Goal: Transaction & Acquisition: Purchase product/service

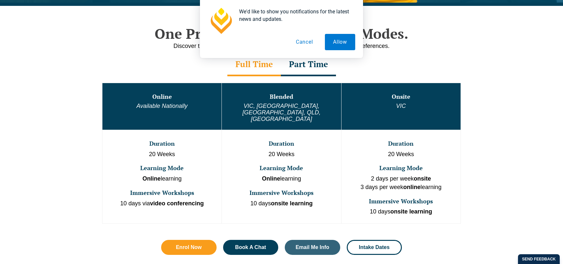
scroll to position [326, 0]
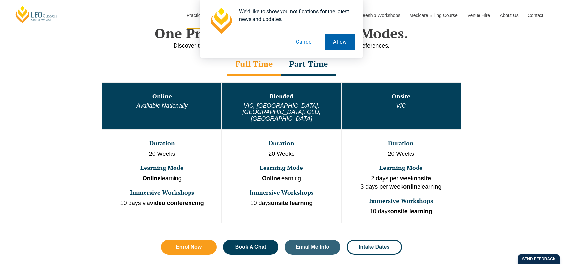
click at [337, 41] on button "Allow" at bounding box center [340, 42] width 30 height 16
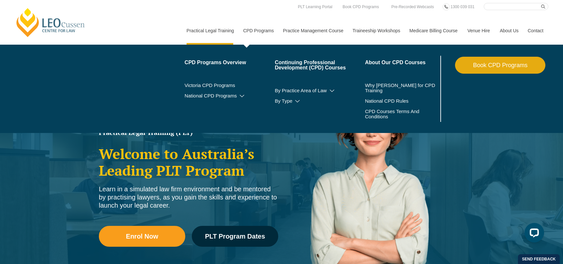
scroll to position [0, 0]
click at [259, 23] on link "CPD Programs" at bounding box center [258, 31] width 40 height 28
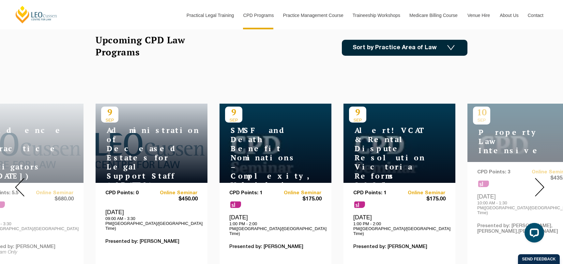
scroll to position [225, 0]
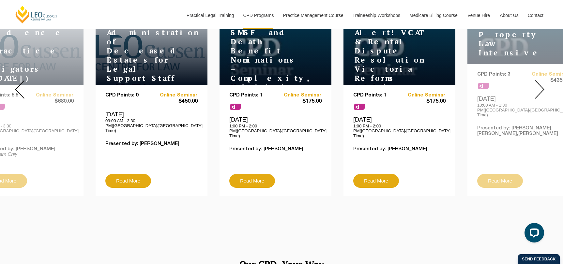
click at [540, 84] on img at bounding box center [539, 89] width 9 height 19
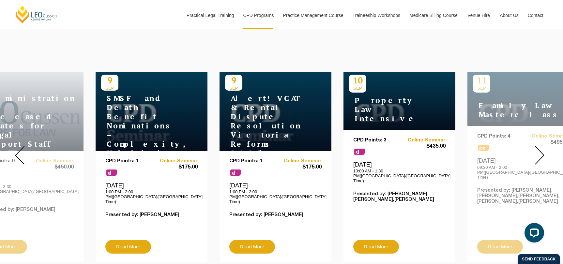
scroll to position [228, 0]
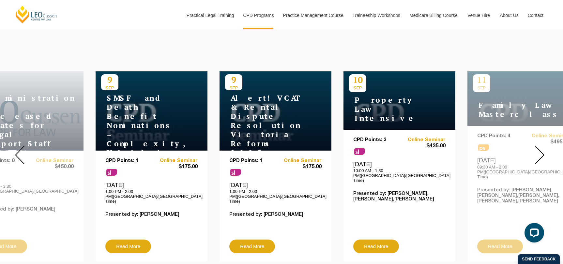
click at [538, 150] on img at bounding box center [539, 155] width 9 height 19
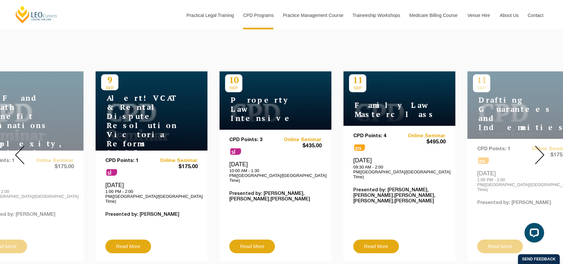
click at [537, 150] on img at bounding box center [539, 155] width 9 height 19
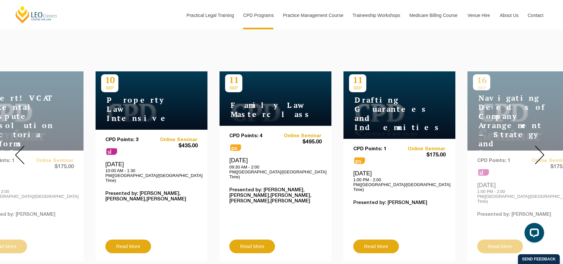
click at [536, 149] on img at bounding box center [539, 155] width 9 height 19
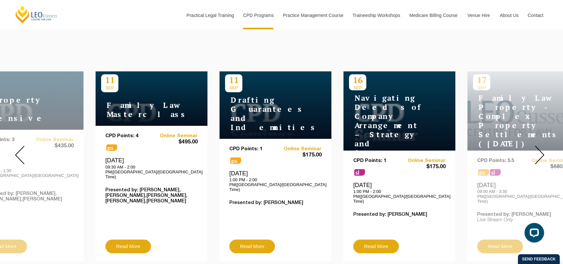
click at [538, 148] on img at bounding box center [539, 155] width 9 height 19
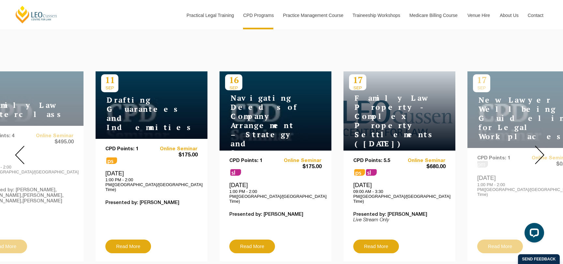
click at [539, 148] on img at bounding box center [539, 155] width 9 height 19
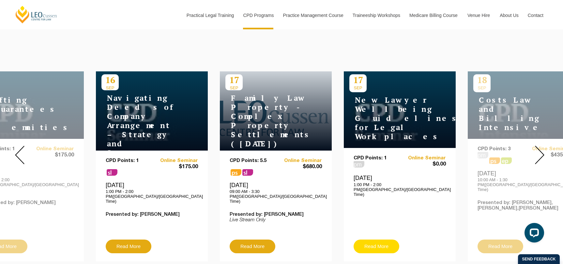
click at [381, 240] on link "Read More" at bounding box center [377, 247] width 46 height 14
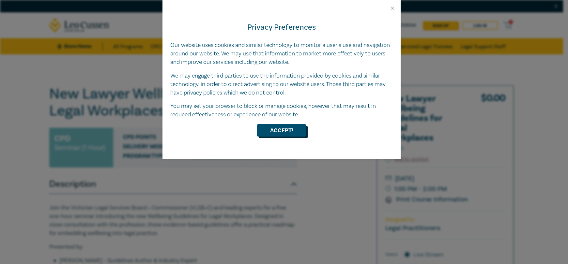
click at [304, 131] on button "Accept!" at bounding box center [281, 130] width 49 height 12
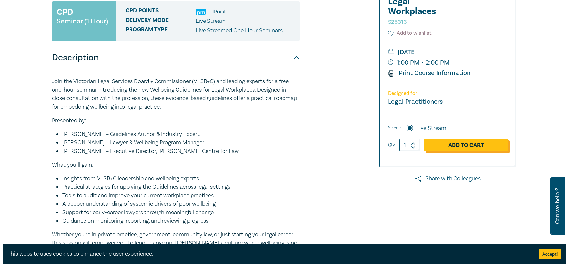
scroll to position [127, 0]
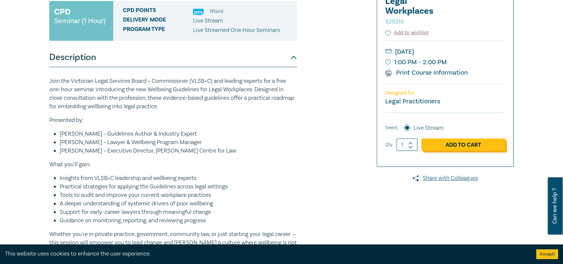
click at [468, 146] on link "Add to Cart" at bounding box center [464, 145] width 84 height 12
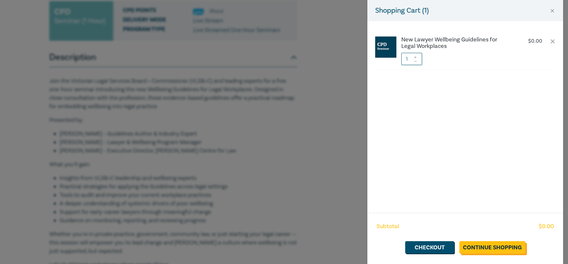
click at [509, 249] on link "Continue Shopping" at bounding box center [493, 248] width 66 height 12
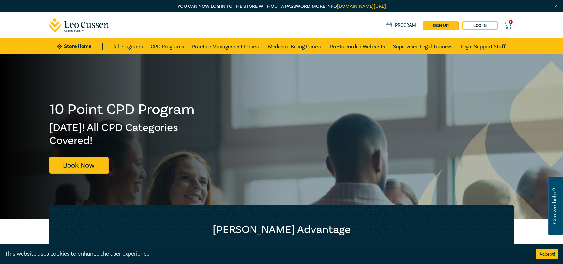
click at [507, 20] on div "1 $ 0.00 Store Home About us Program sign up Log in 1" at bounding box center [281, 25] width 473 height 26
click at [507, 21] on icon at bounding box center [507, 25] width 8 height 8
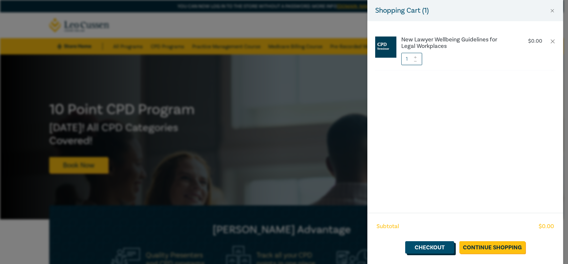
click at [426, 245] on link "Checkout" at bounding box center [429, 248] width 49 height 12
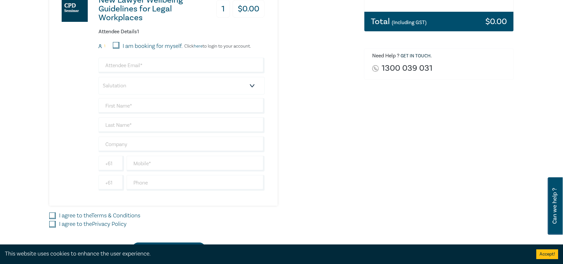
scroll to position [162, 0]
click at [111, 41] on div "Attendee Details 1 1 I am booking for myself. Click here to login to your accou…" at bounding box center [182, 109] width 166 height 162
click at [114, 45] on input "I am booking for myself." at bounding box center [116, 45] width 7 height 7
checkbox input "true"
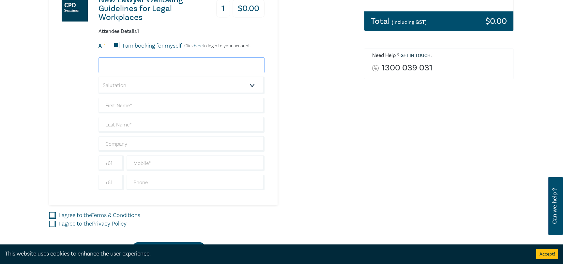
click at [120, 59] on input "email" at bounding box center [182, 65] width 166 height 16
type input "lauren@clplawyers.com.au"
click at [129, 89] on select "Salutation Mr. Mrs. Ms. Miss Dr. Prof. Other" at bounding box center [182, 86] width 166 height 18
select select "Ms."
click at [99, 77] on select "Salutation Mr. Mrs. Ms. Miss Dr. Prof. Other" at bounding box center [182, 86] width 166 height 18
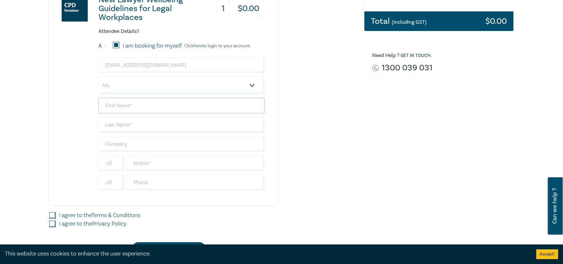
drag, startPoint x: 124, startPoint y: 107, endPoint x: 129, endPoint y: 104, distance: 5.9
click at [124, 107] on input "text" at bounding box center [182, 106] width 166 height 16
type input "Lauren"
type input "Chisholm"
type input "q"
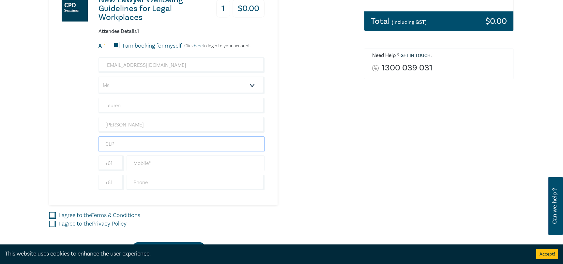
type input "CLP Lawyers Pty Ltd"
click at [147, 166] on input "text" at bounding box center [196, 164] width 138 height 16
type input "0435529774"
drag, startPoint x: 53, startPoint y: 213, endPoint x: 51, endPoint y: 219, distance: 6.1
click at [53, 213] on input "I agree to the Terms & Conditions" at bounding box center [52, 215] width 7 height 7
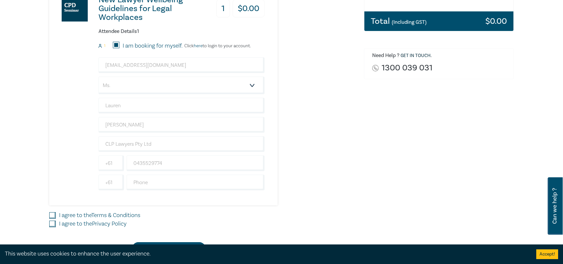
checkbox input "true"
click at [49, 224] on div "Delivery Option Event Attendance If you are already registered with Leo Cussen,…" at bounding box center [202, 88] width 315 height 334
click at [53, 225] on input "I agree to the Privacy Policy" at bounding box center [52, 224] width 7 height 7
checkbox input "true"
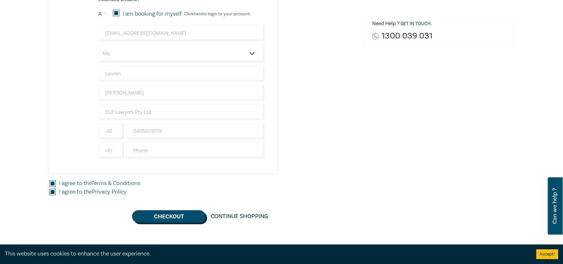
click at [181, 218] on button "Checkout" at bounding box center [168, 217] width 73 height 12
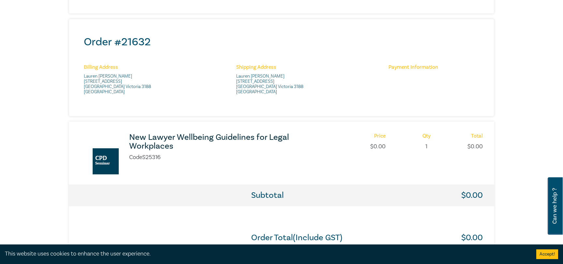
scroll to position [243, 0]
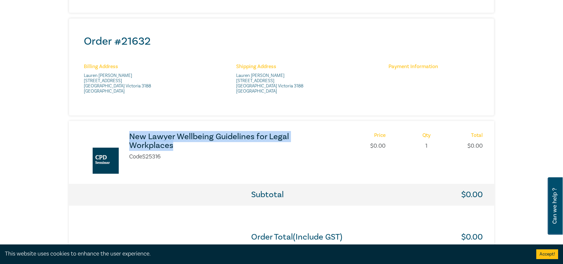
drag, startPoint x: 130, startPoint y: 133, endPoint x: 174, endPoint y: 147, distance: 46.1
click at [174, 147] on div "New Lawyer Wellbeing Guidelines for Legal Workplaces Code S25316 Price $ 0.00 Q…" at bounding box center [281, 152] width 425 height 63
copy h3 "New Lawyer Wellbeing Guidelines for Legal Workplaces"
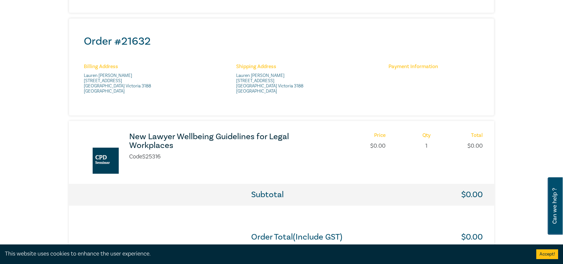
click at [313, 156] on div "New Lawyer Wellbeing Guidelines for Legal Workplaces Code S25316 Price $ 0.00 Q…" at bounding box center [305, 147] width 361 height 29
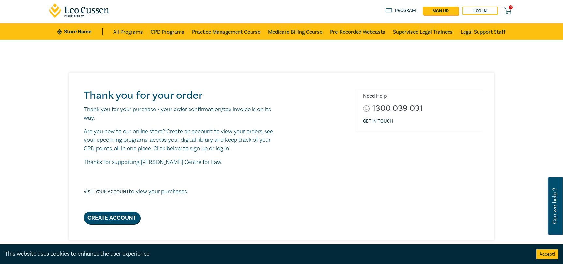
scroll to position [0, 0]
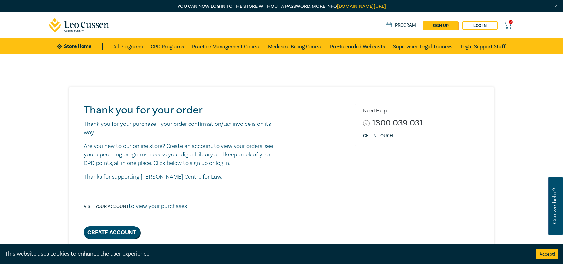
click at [162, 45] on link "CPD Programs" at bounding box center [168, 46] width 34 height 16
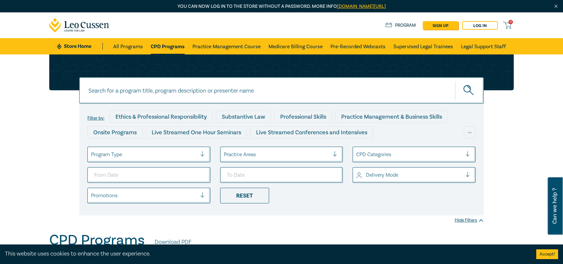
click at [276, 156] on div at bounding box center [277, 154] width 106 height 8
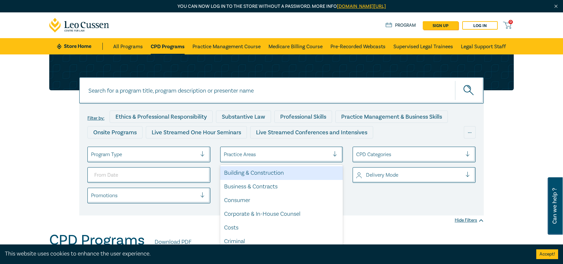
click at [303, 159] on div "Practice Areas" at bounding box center [277, 154] width 113 height 11
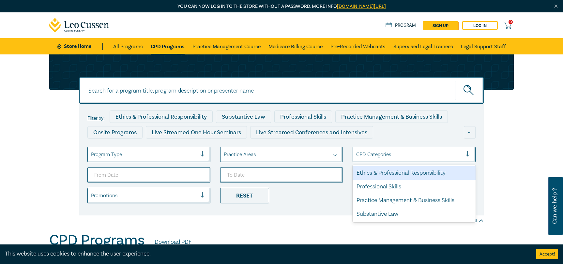
click at [382, 153] on div at bounding box center [409, 154] width 106 height 8
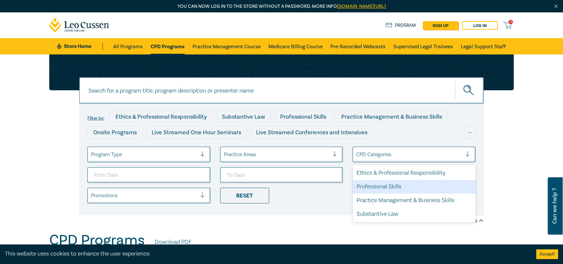
click at [403, 186] on div "Professional Skills" at bounding box center [414, 187] width 123 height 14
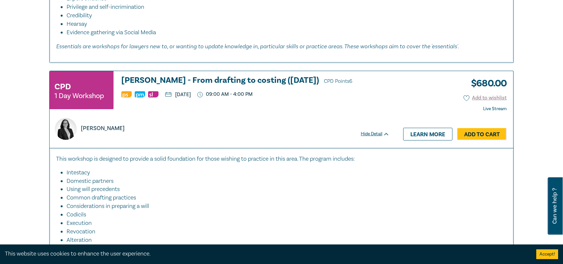
scroll to position [1597, 0]
drag, startPoint x: 119, startPoint y: 139, endPoint x: 78, endPoint y: 138, distance: 41.8
click at [78, 138] on div "[PERSON_NAME]" at bounding box center [90, 129] width 78 height 22
copy p "[PERSON_NAME]"
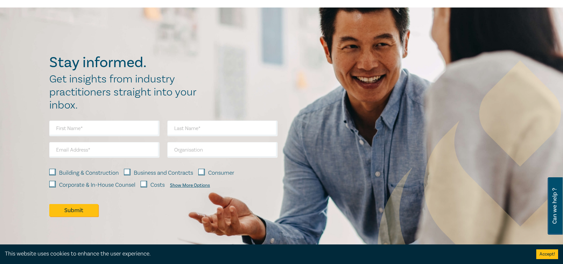
scroll to position [3515, 0]
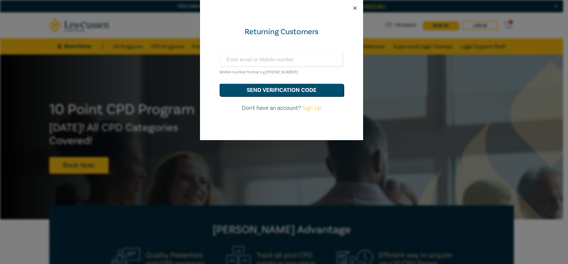
click at [357, 8] on button "Close" at bounding box center [355, 8] width 6 height 6
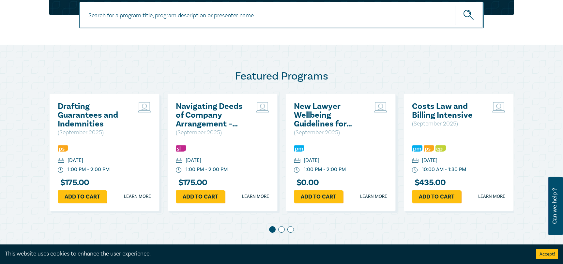
scroll to position [286, 0]
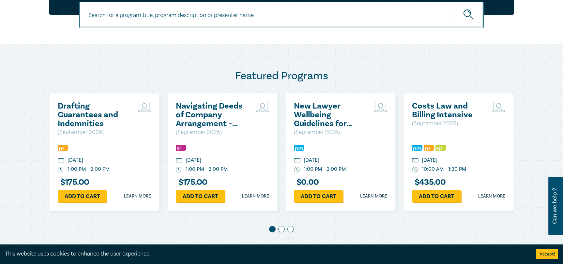
click at [281, 229] on span at bounding box center [281, 229] width 7 height 7
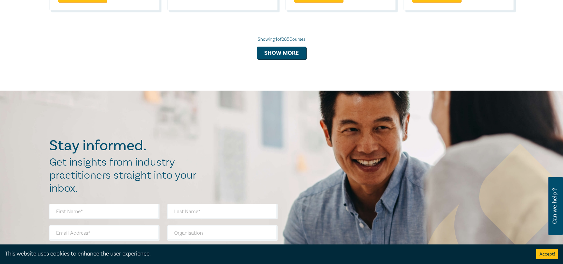
scroll to position [619, 0]
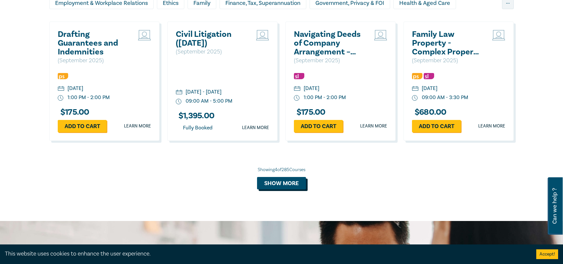
click at [293, 187] on button "Show more" at bounding box center [281, 183] width 49 height 12
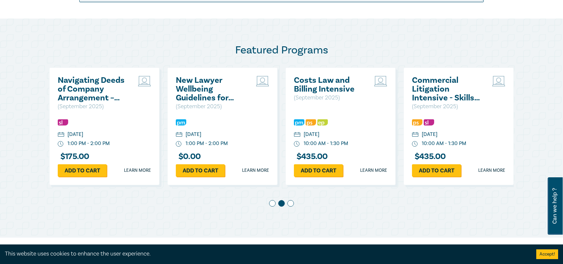
scroll to position [313, 0]
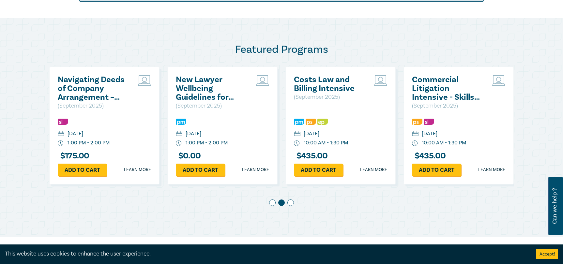
click at [292, 205] on span at bounding box center [291, 203] width 7 height 7
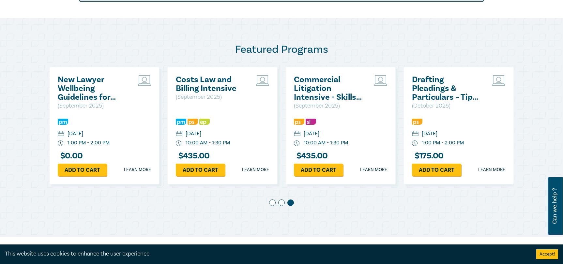
click at [280, 204] on span at bounding box center [281, 203] width 7 height 7
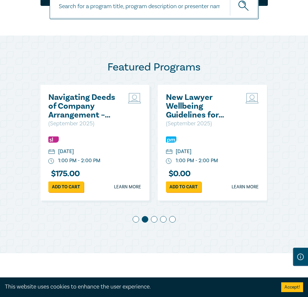
scroll to position [0, 118]
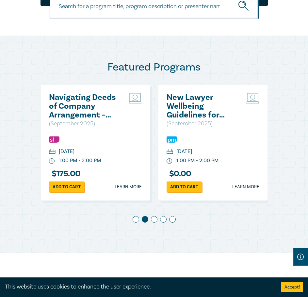
click at [157, 223] on span at bounding box center [154, 219] width 7 height 7
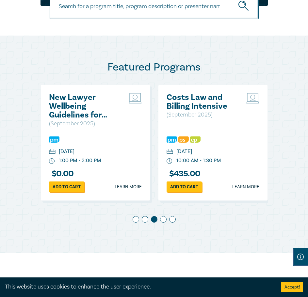
click at [161, 223] on span at bounding box center [163, 219] width 7 height 7
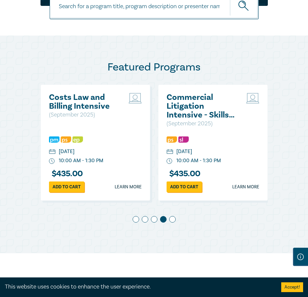
click at [176, 225] on div at bounding box center [153, 220] width 227 height 9
click at [172, 223] on span at bounding box center [172, 219] width 7 height 7
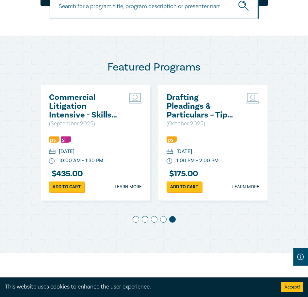
click at [134, 223] on span at bounding box center [136, 219] width 7 height 7
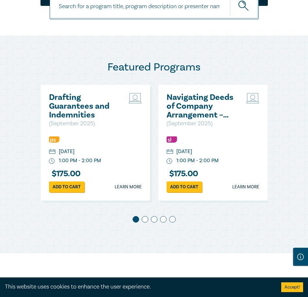
click at [146, 223] on span at bounding box center [145, 219] width 7 height 7
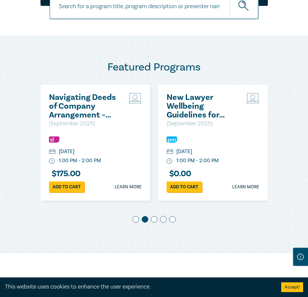
click at [153, 223] on span at bounding box center [154, 219] width 7 height 7
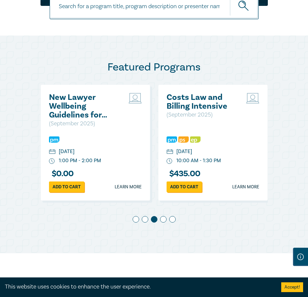
click at [163, 223] on span at bounding box center [163, 219] width 7 height 7
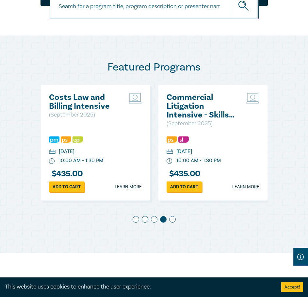
click at [173, 223] on span at bounding box center [172, 219] width 7 height 7
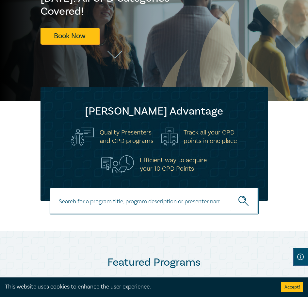
scroll to position [117, 0]
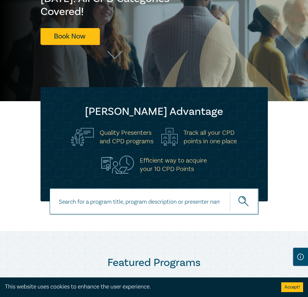
click at [113, 209] on input at bounding box center [154, 201] width 209 height 26
click at [244, 208] on icon "submit" at bounding box center [243, 201] width 11 height 11
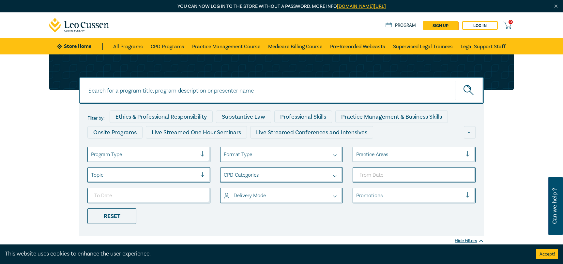
drag, startPoint x: 26, startPoint y: 163, endPoint x: 23, endPoint y: 166, distance: 3.9
click at [26, 163] on div "Filter by: Ethics & Professional Responsibility Substantive Law Professional Sk…" at bounding box center [281, 154] width 563 height 198
click at [246, 169] on div "CPD Categories" at bounding box center [281, 175] width 123 height 16
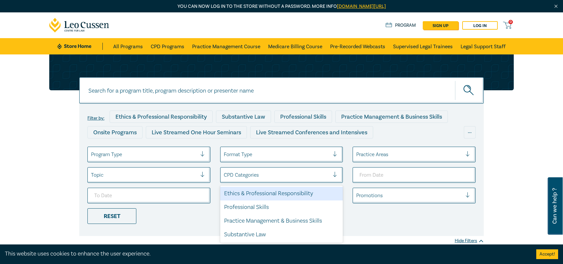
click at [285, 196] on div "Ethics & Professional Responsibility" at bounding box center [281, 194] width 123 height 14
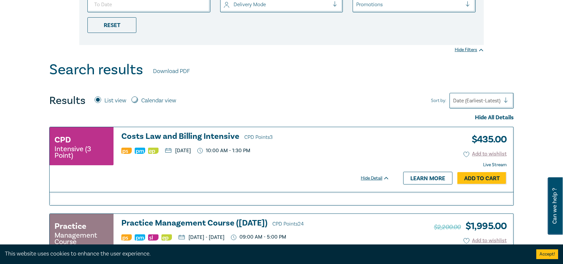
scroll to position [192, 0]
click at [307, 104] on div at bounding box center [476, 100] width 47 height 8
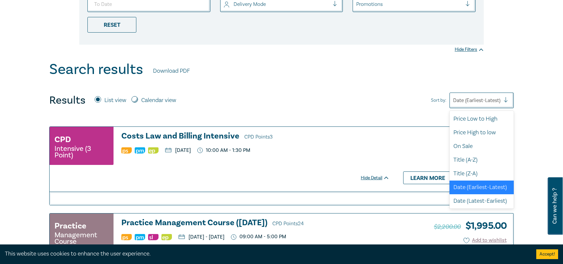
scroll to position [2, 0]
click at [307, 116] on div "Price Low to High" at bounding box center [482, 119] width 64 height 14
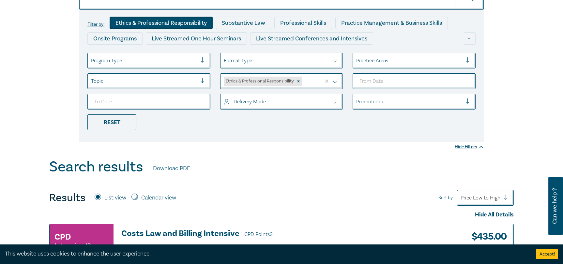
scroll to position [46, 0]
